Goal: Navigation & Orientation: Understand site structure

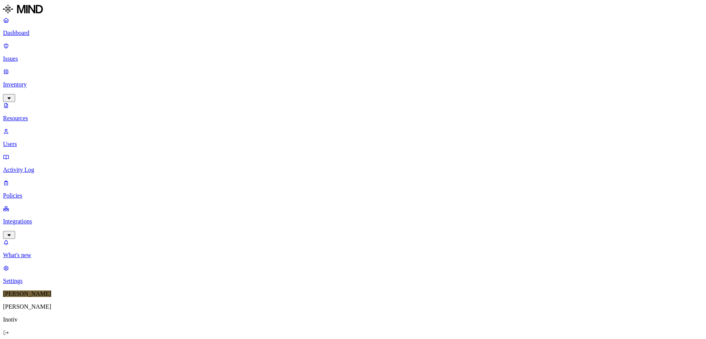
click at [36, 218] on p "Integrations" at bounding box center [353, 221] width 700 height 7
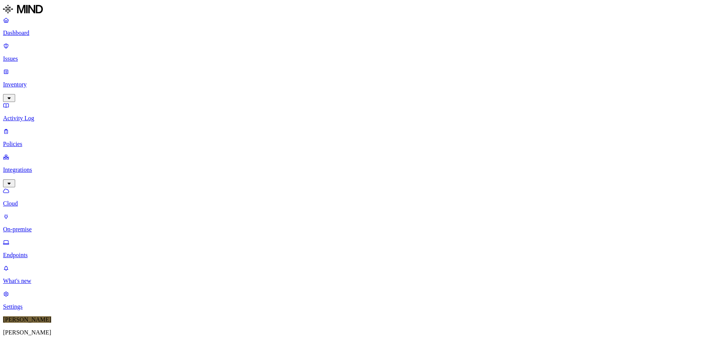
click at [38, 252] on p "Endpoints" at bounding box center [353, 255] width 700 height 7
click at [235, 56] on div "Online" at bounding box center [259, 56] width 74 height 7
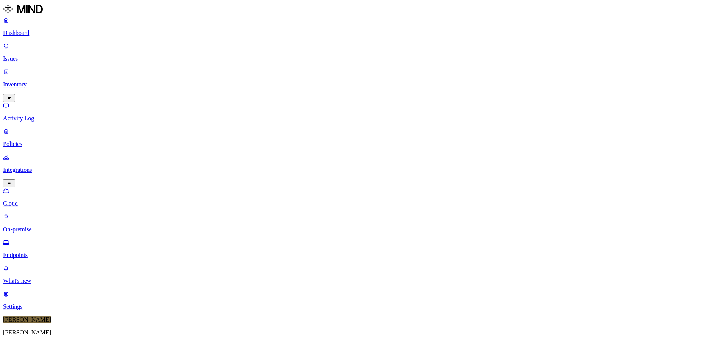
click at [36, 200] on p "Cloud" at bounding box center [353, 203] width 700 height 7
click at [39, 226] on p "On-premise" at bounding box center [353, 229] width 700 height 7
click at [32, 252] on p "Endpoints" at bounding box center [353, 255] width 700 height 7
click at [31, 200] on p "Cloud" at bounding box center [353, 203] width 700 height 7
click at [35, 35] on p "Dashboard" at bounding box center [353, 33] width 700 height 7
